Goal: Use online tool/utility: Use online tool/utility

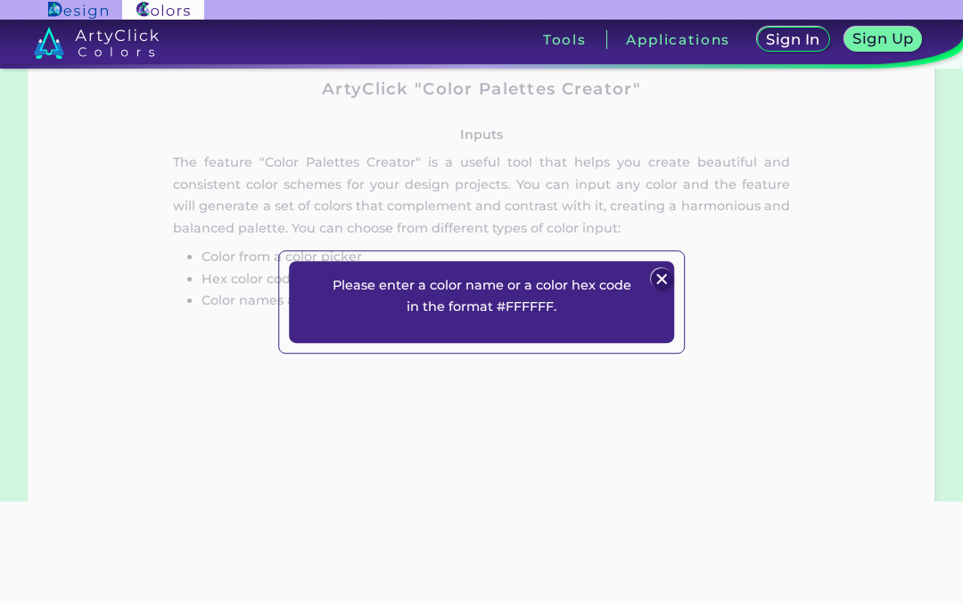
click at [664, 283] on img at bounding box center [661, 278] width 21 height 21
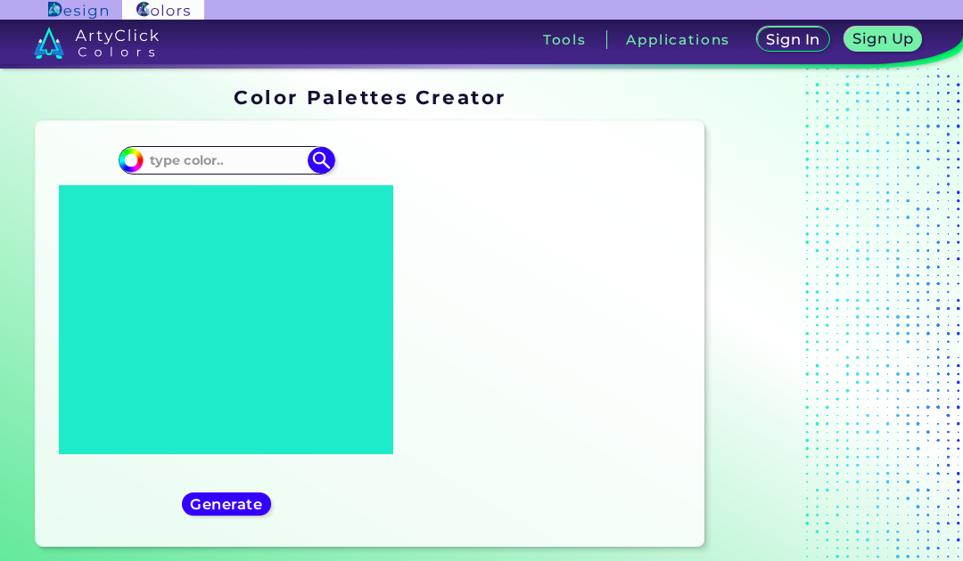
click at [275, 158] on input at bounding box center [226, 161] width 166 height 24
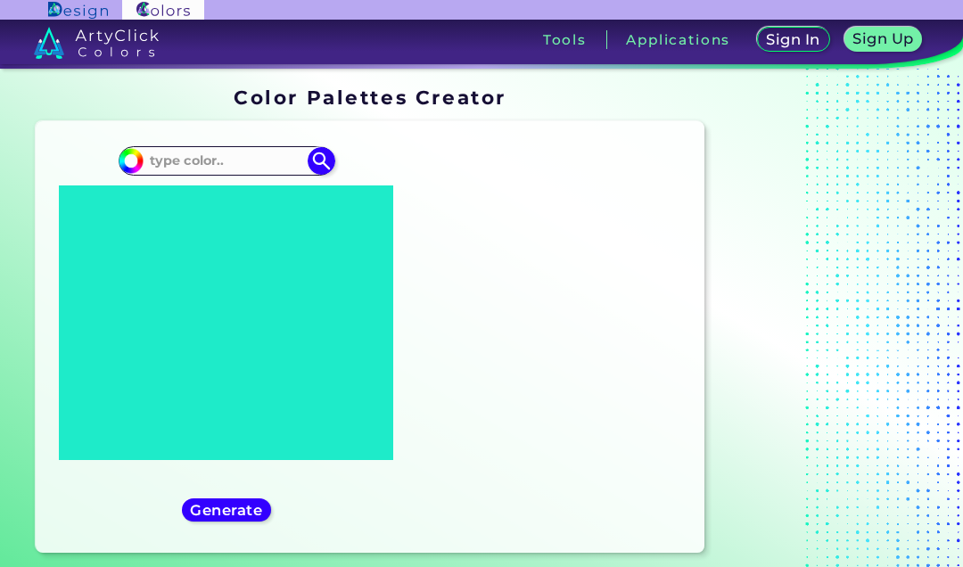
click at [334, 159] on img at bounding box center [320, 160] width 27 height 27
type input "#000000"
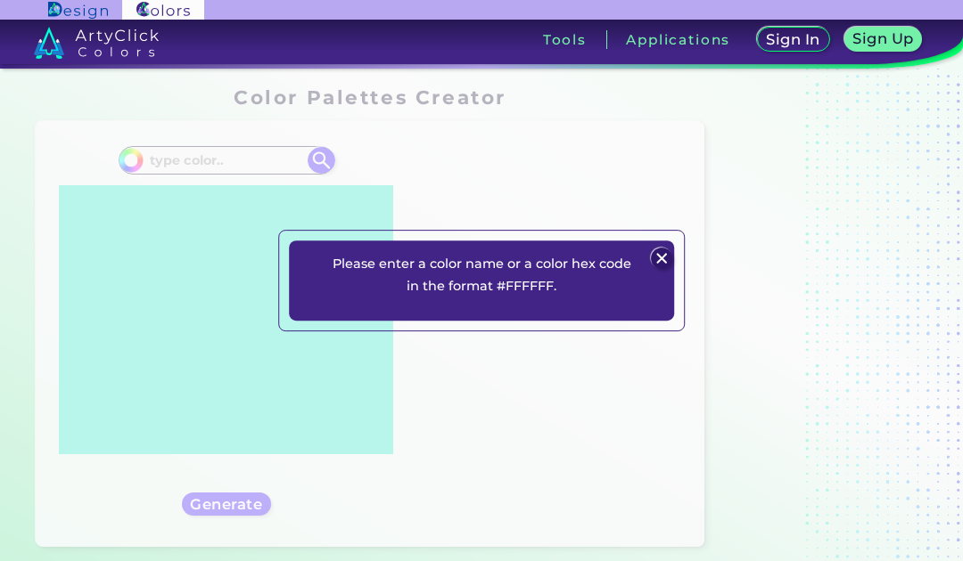
click at [313, 156] on div "Please enter a color name or a color hex code in the format #FFFFFF. Plans Sign…" at bounding box center [481, 280] width 963 height 561
click at [661, 255] on img at bounding box center [661, 258] width 21 height 21
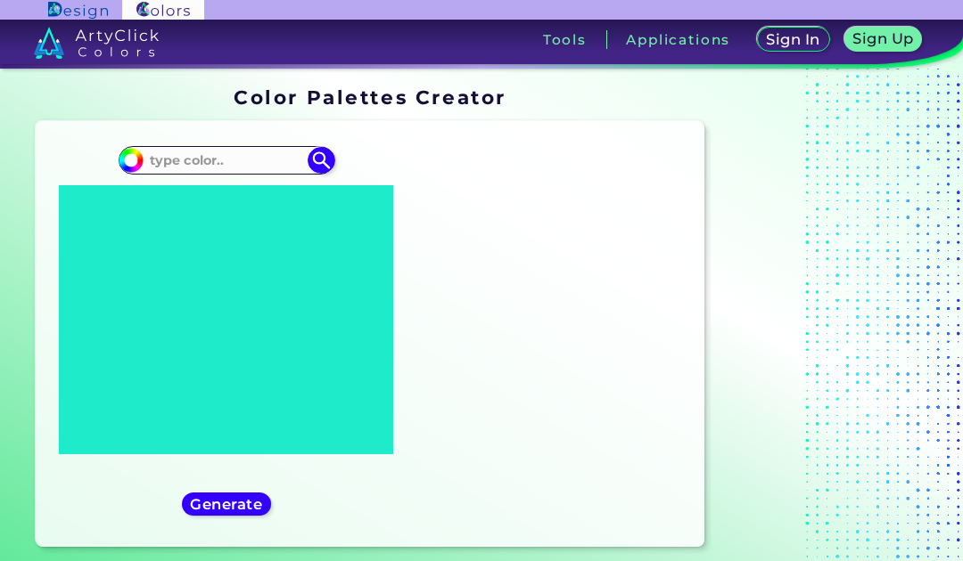
click at [272, 152] on input at bounding box center [226, 161] width 166 height 24
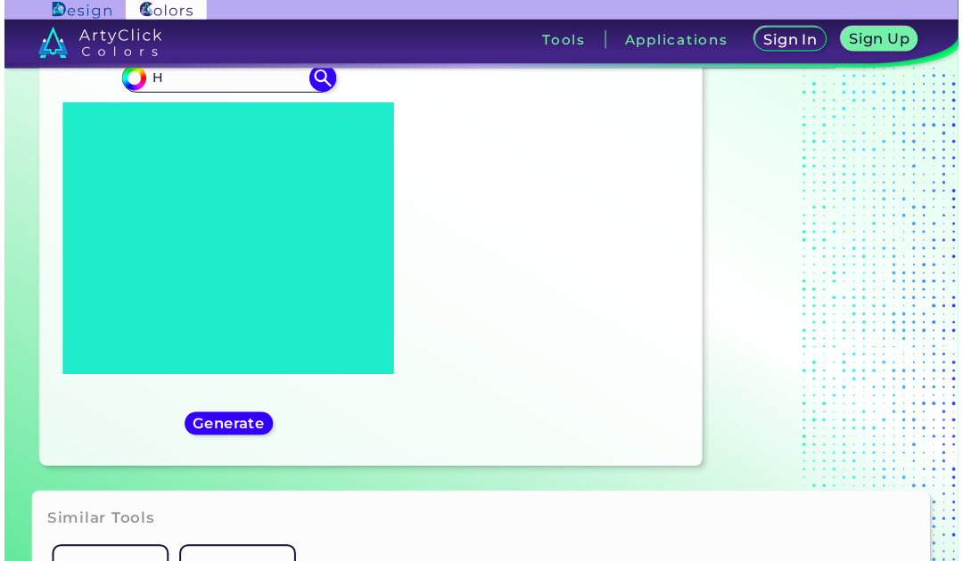
scroll to position [80, 0]
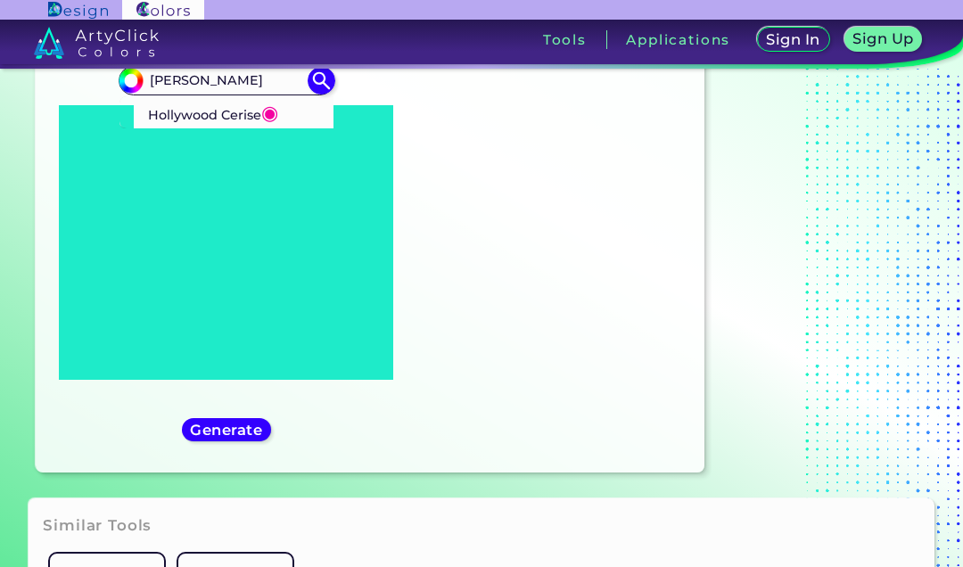
type input "[PERSON_NAME]"
click at [275, 122] on span "◉" at bounding box center [269, 112] width 17 height 23
type input "#f400a1"
type input "#F400A1"
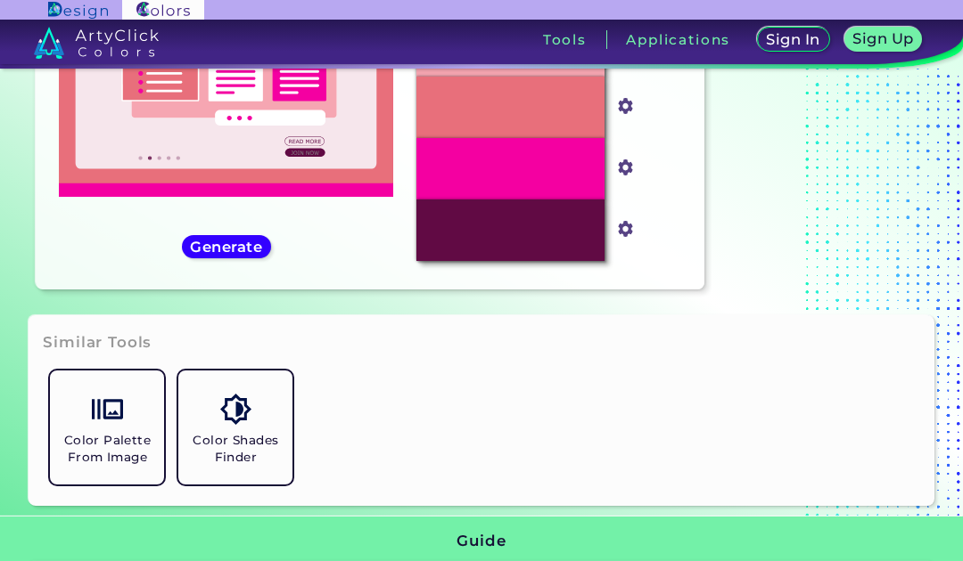
scroll to position [254, 0]
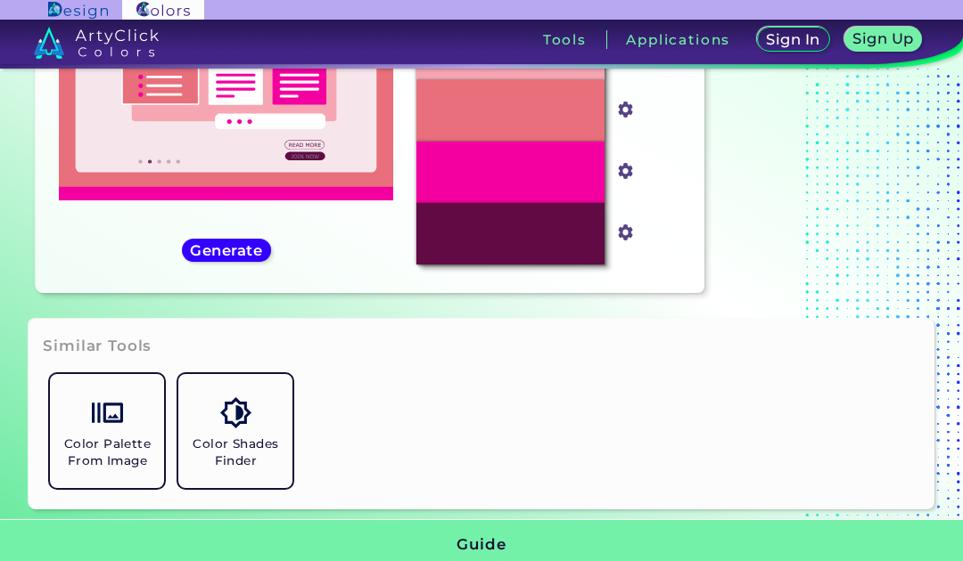
click at [244, 233] on div "#f400a1 #F400A1 Hollywood Cerise ◉ Generate ◉" at bounding box center [225, 79] width 351 height 397
click at [256, 243] on h5 "Generate" at bounding box center [226, 249] width 67 height 13
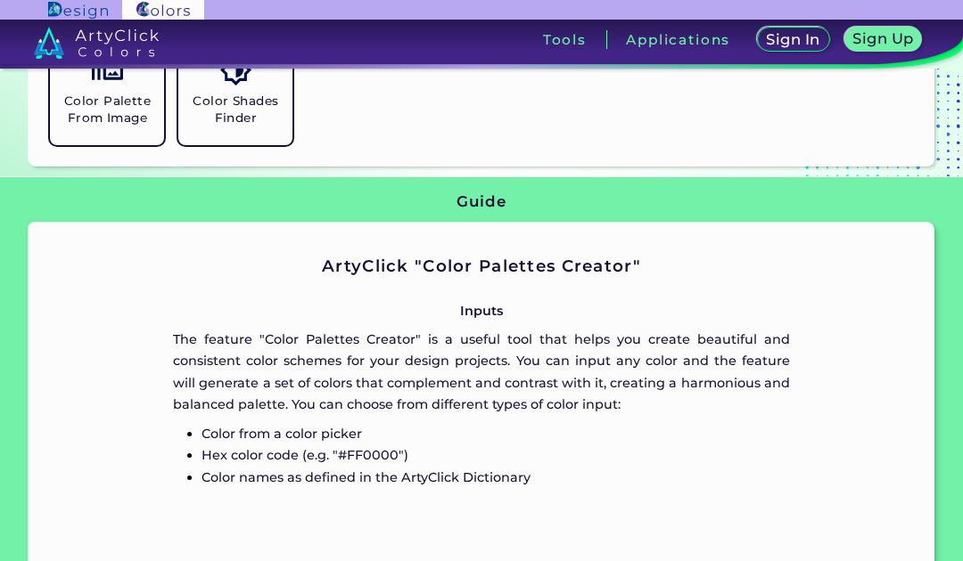
scroll to position [538, 0]
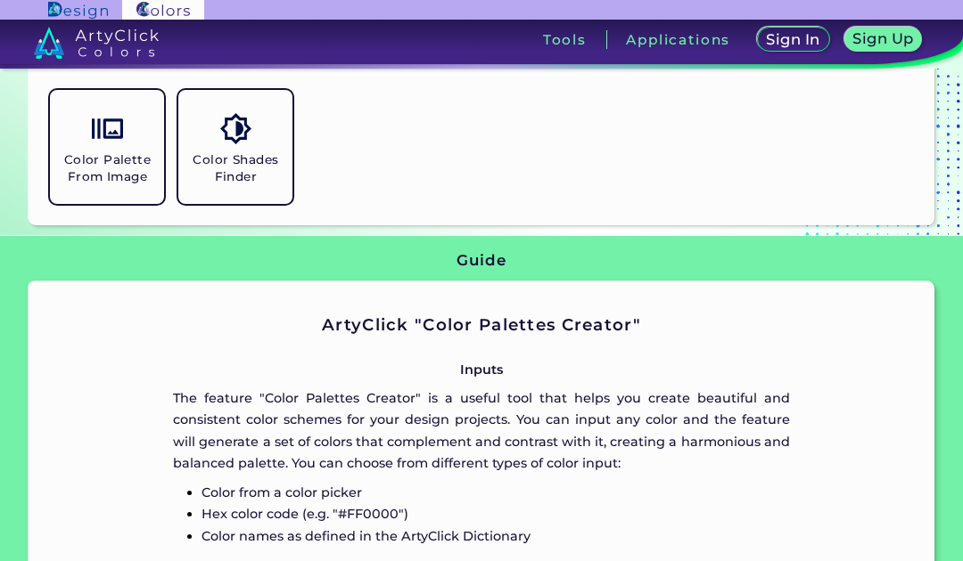
click at [267, 164] on h5 "Color Shades Finder" at bounding box center [235, 169] width 100 height 34
